Goal: Task Accomplishment & Management: Use online tool/utility

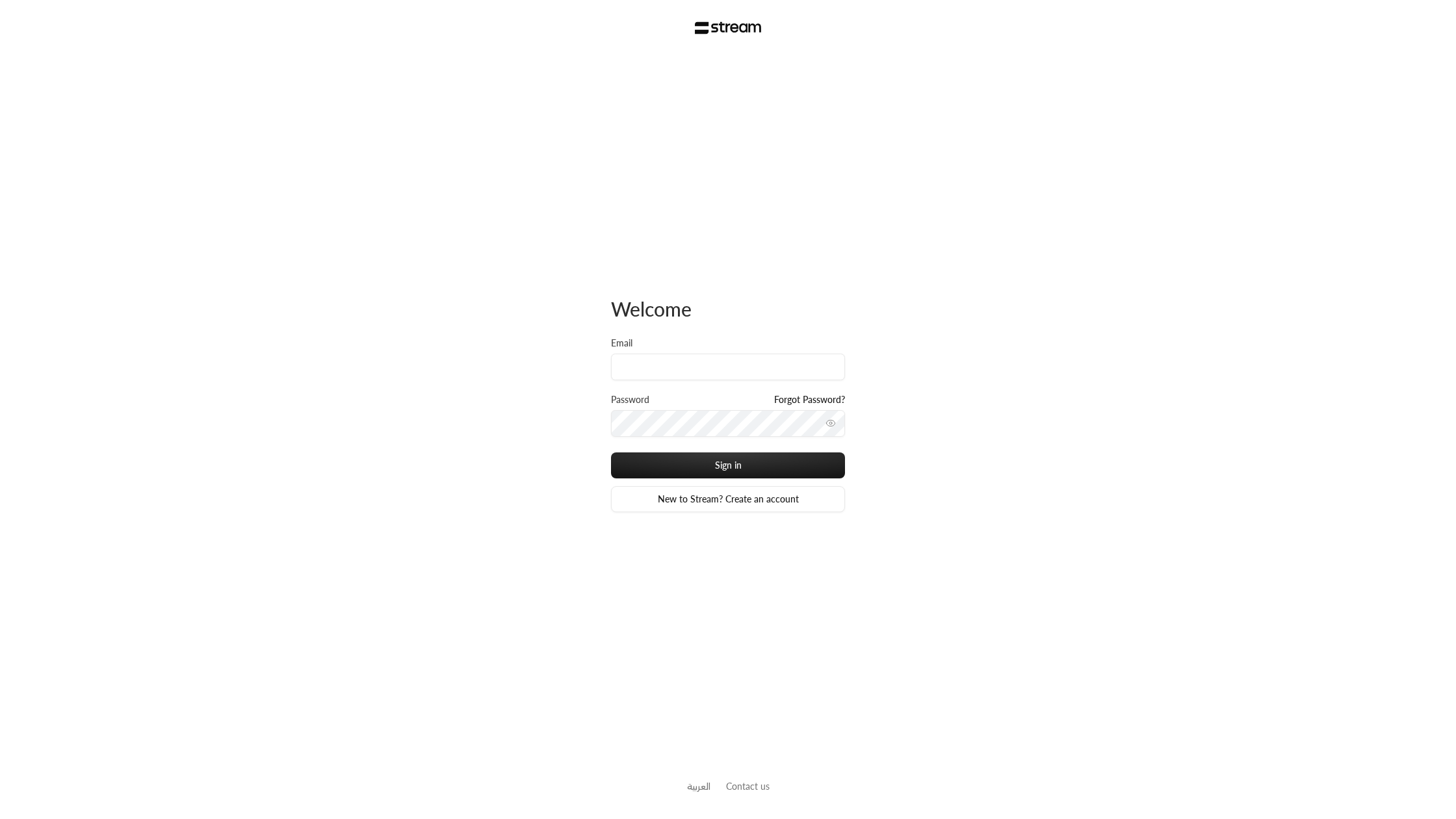
click at [740, 26] on img at bounding box center [728, 28] width 67 height 13
